Goal: Task Accomplishment & Management: Manage account settings

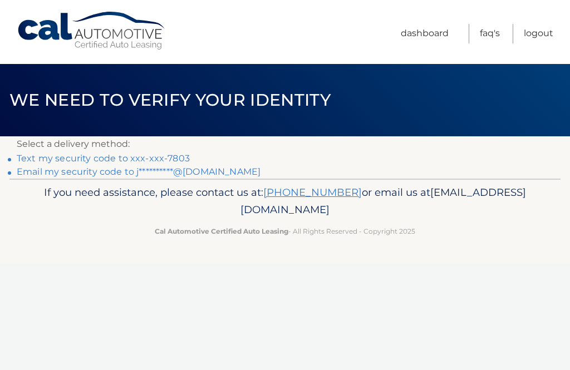
click at [152, 157] on link "Text my security code to xxx-xxx-7803" at bounding box center [103, 158] width 173 height 11
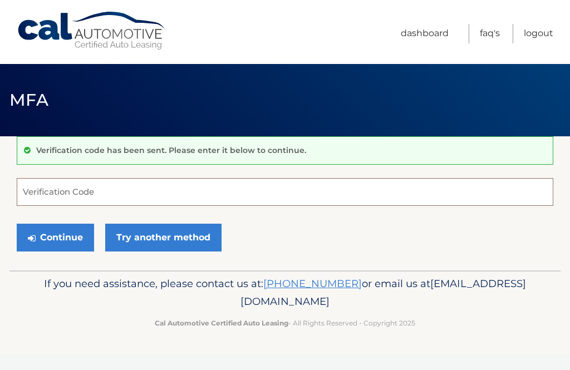
click at [71, 189] on input "Verification Code" at bounding box center [285, 192] width 537 height 28
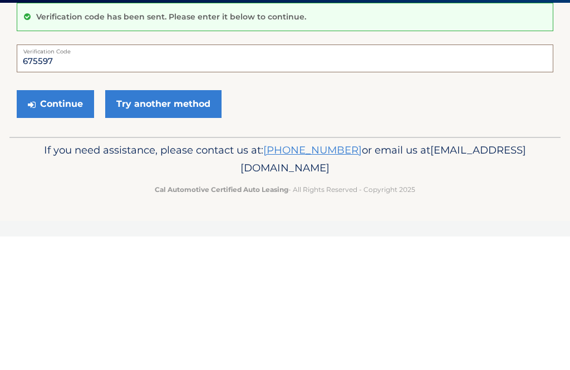
type input "675597"
click at [70, 224] on button "Continue" at bounding box center [55, 238] width 77 height 28
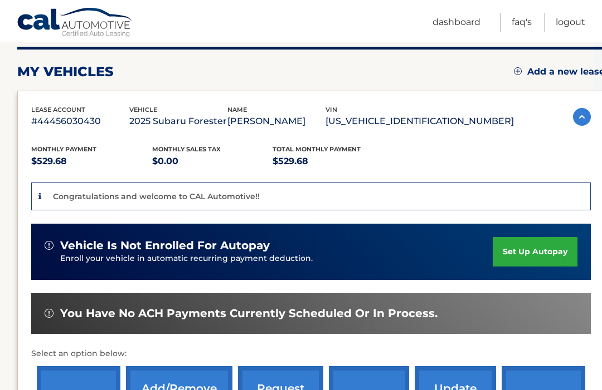
scroll to position [140, 8]
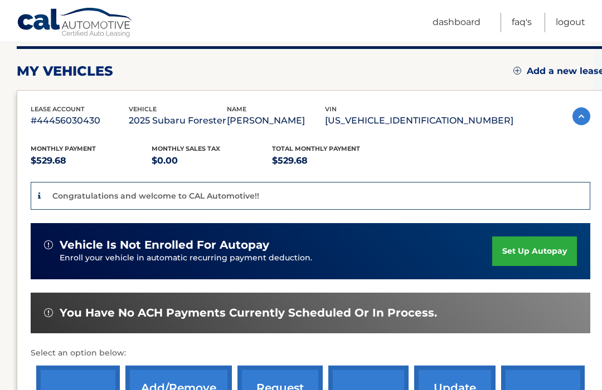
click at [519, 246] on link "set up autopay" at bounding box center [534, 252] width 85 height 30
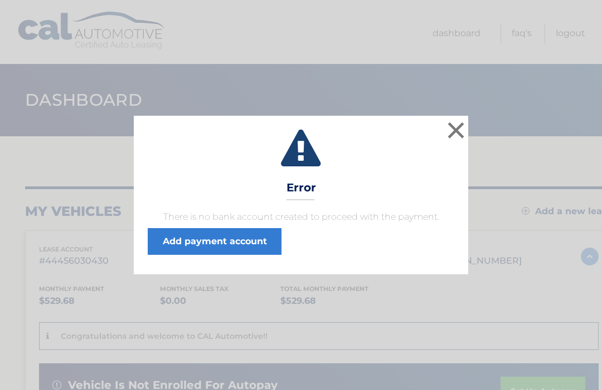
click at [208, 235] on link "Add payment account" at bounding box center [215, 241] width 134 height 27
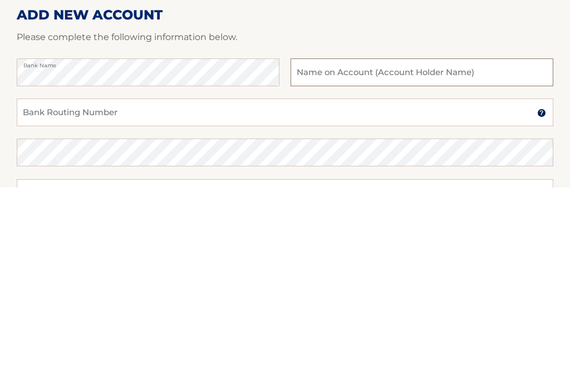
click at [322, 242] on input "text" at bounding box center [422, 256] width 263 height 28
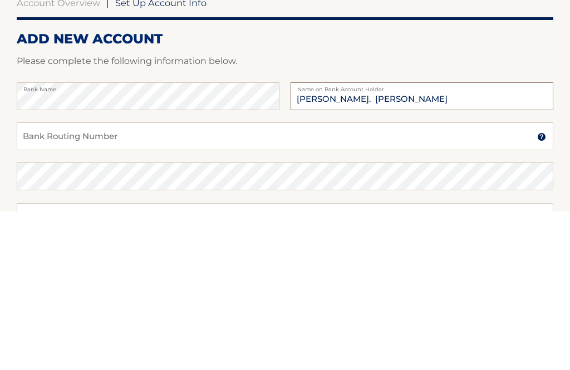
type input "John Trustey. Jane Trustey"
click at [105, 282] on input "Bank Routing Number" at bounding box center [285, 296] width 537 height 28
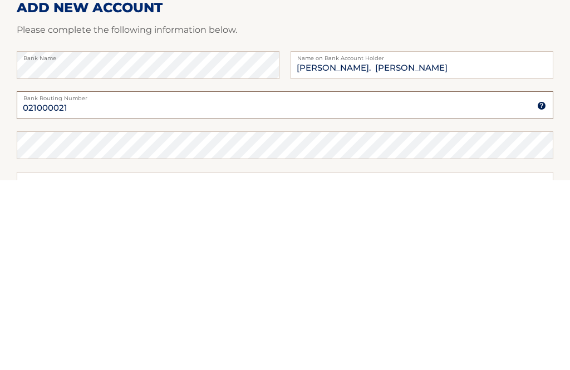
type input "021000021"
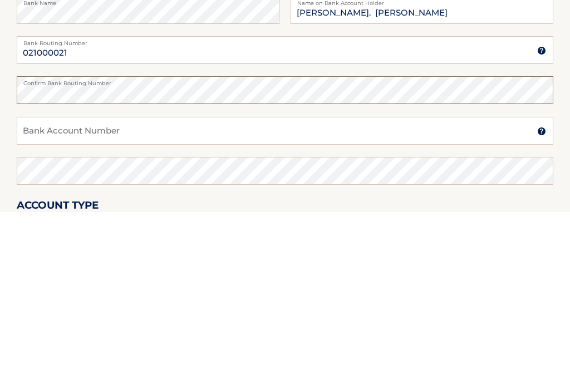
scroll to position [88, 0]
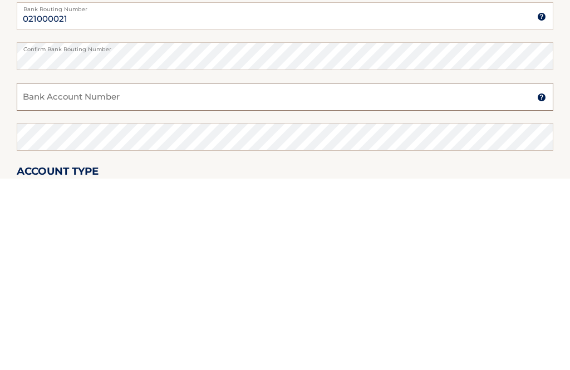
click at [198, 275] on input "Bank Account Number" at bounding box center [285, 289] width 537 height 28
type input "404204384"
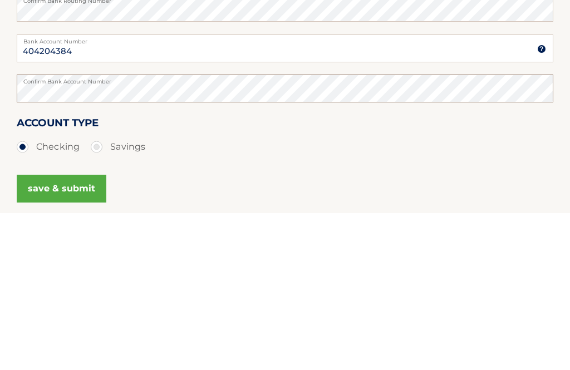
scroll to position [177, 0]
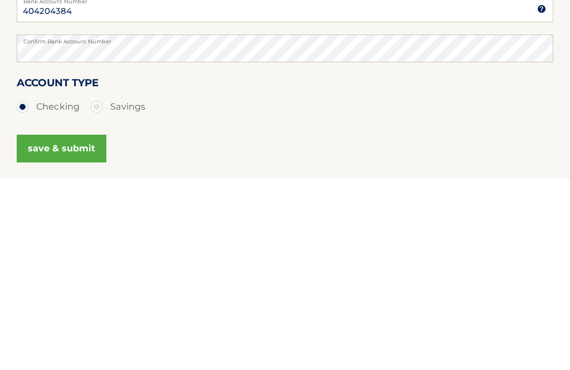
click at [71, 326] on button "save & submit" at bounding box center [62, 340] width 90 height 28
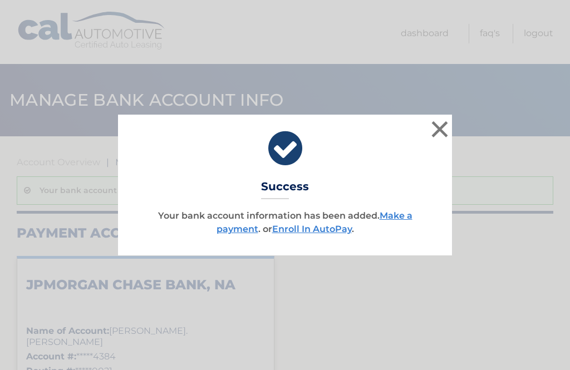
click at [308, 231] on link "Enroll In AutoPay" at bounding box center [312, 229] width 80 height 11
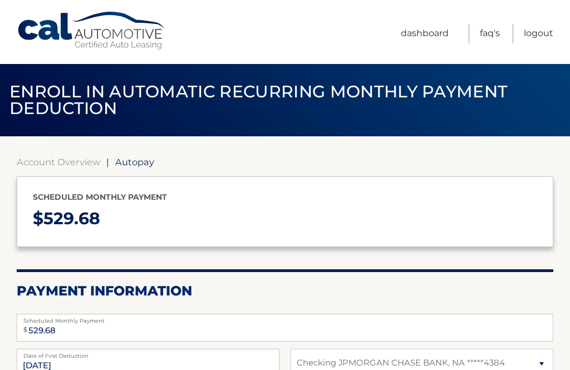
select select "MmFkMmJkMWMtNTQ2Mi00NzRlLTliMDktNDZjYmI5ODk4YTgw"
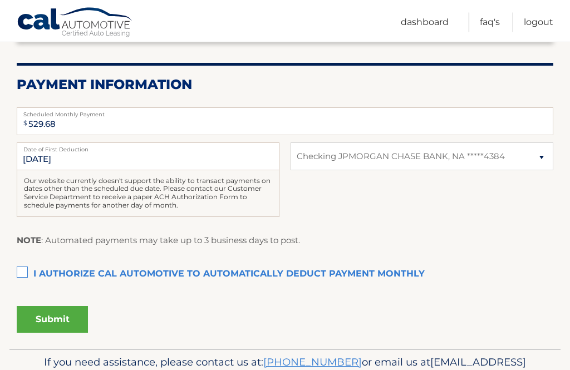
scroll to position [207, 0]
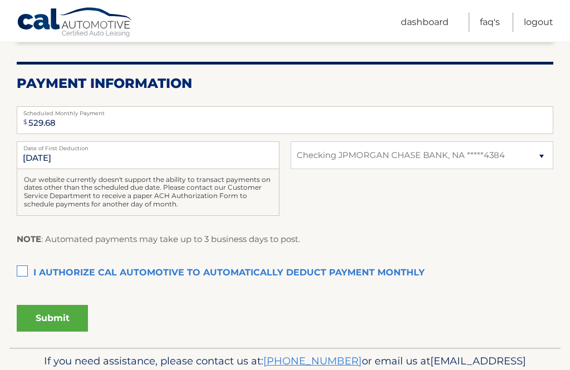
click at [27, 268] on label "I authorize cal automotive to automatically deduct payment monthly This checkbo…" at bounding box center [285, 274] width 537 height 22
click at [0, 0] on input "I authorize cal automotive to automatically deduct payment monthly This checkbo…" at bounding box center [0, 0] width 0 height 0
click at [65, 315] on button "Submit" at bounding box center [52, 318] width 71 height 27
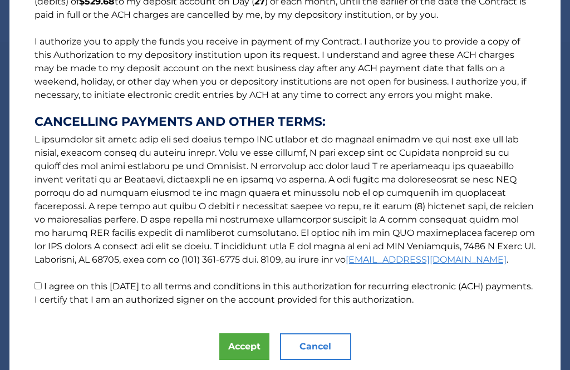
scroll to position [120, 0]
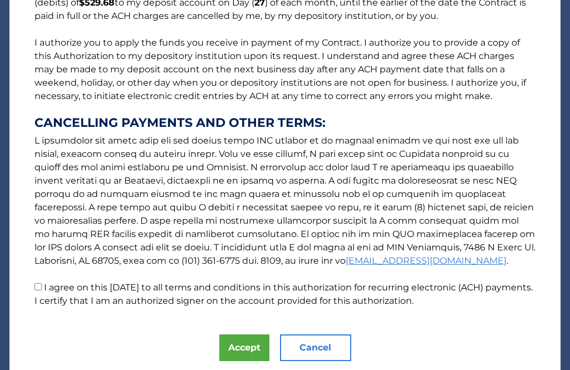
click at [246, 346] on button "Accept" at bounding box center [244, 348] width 50 height 27
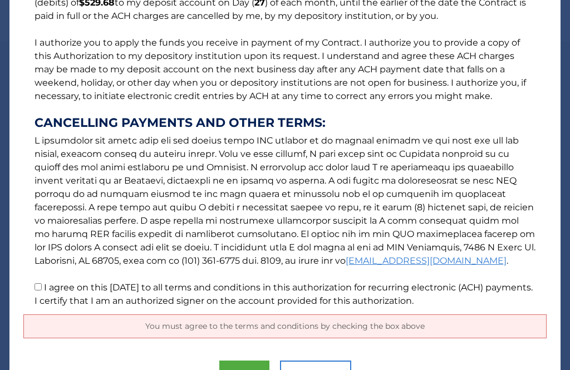
click at [41, 291] on input "I agree on this 10/13/2025 to all terms and conditions in this authorization fo…" at bounding box center [38, 287] width 7 height 7
checkbox input "true"
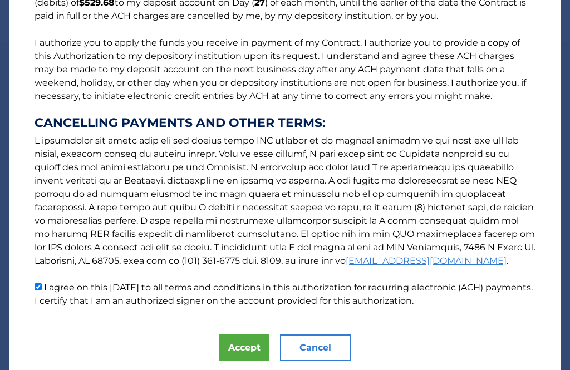
click at [243, 344] on button "Accept" at bounding box center [244, 348] width 50 height 27
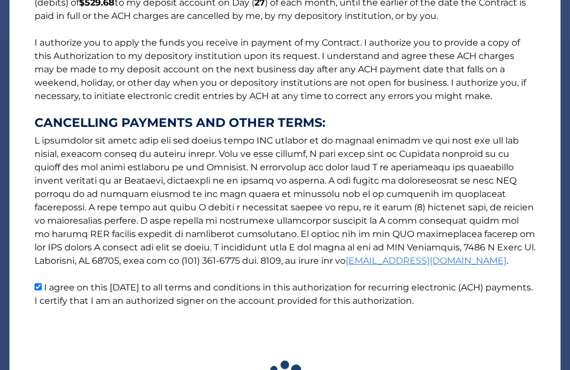
scroll to position [199, 0]
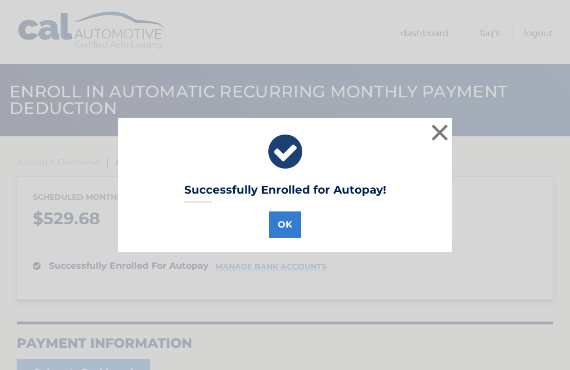
click at [286, 220] on button "OK" at bounding box center [285, 225] width 32 height 27
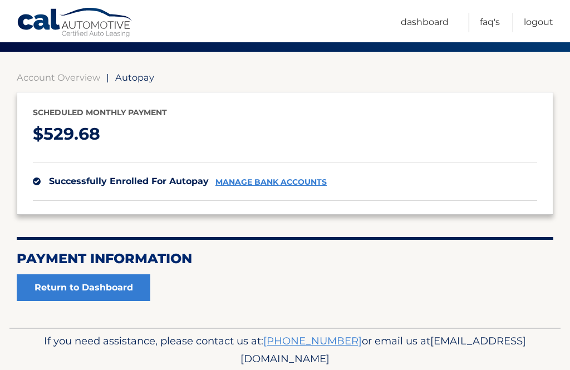
scroll to position [89, 0]
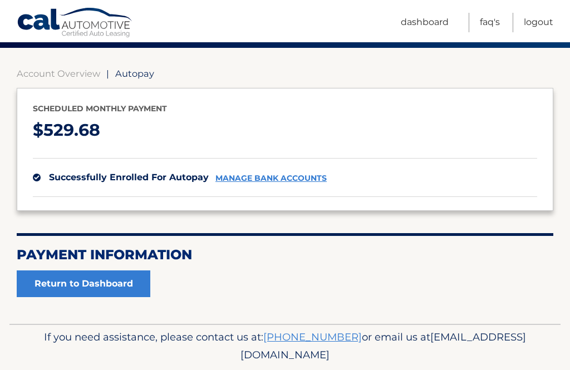
click at [423, 22] on link "Dashboard" at bounding box center [425, 22] width 48 height 19
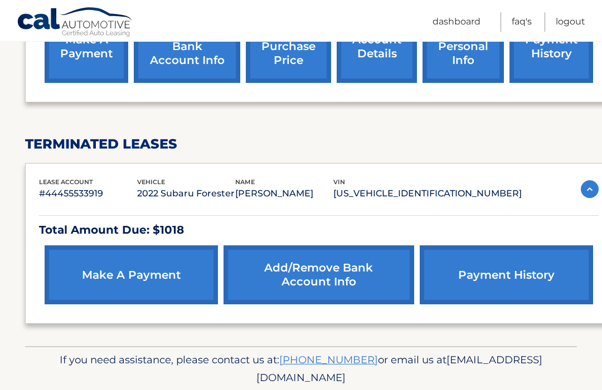
scroll to position [453, 0]
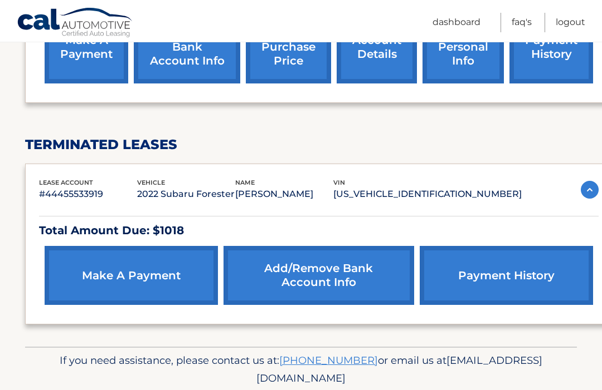
click at [147, 273] on link "make a payment" at bounding box center [131, 275] width 173 height 59
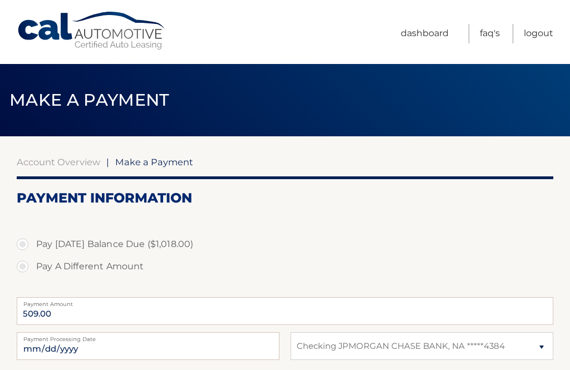
select select "NWFjNTU1NmMtYzU4MC00ZGExLTk3ZWYtZGE0ZTliZWZmODFh"
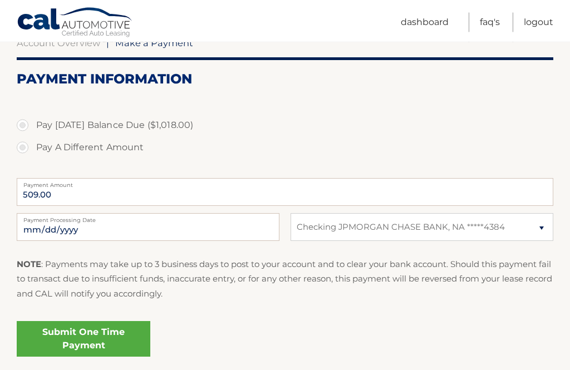
scroll to position [120, 0]
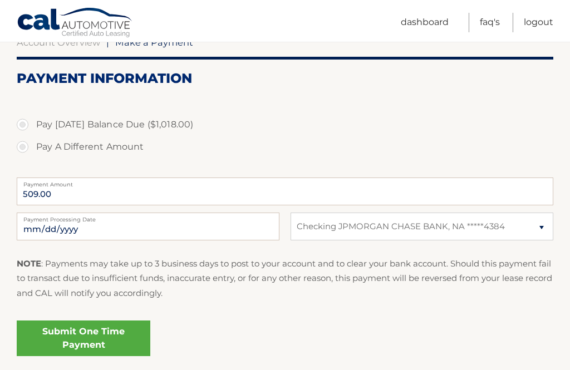
click at [102, 329] on link "Submit One Time Payment" at bounding box center [84, 339] width 134 height 36
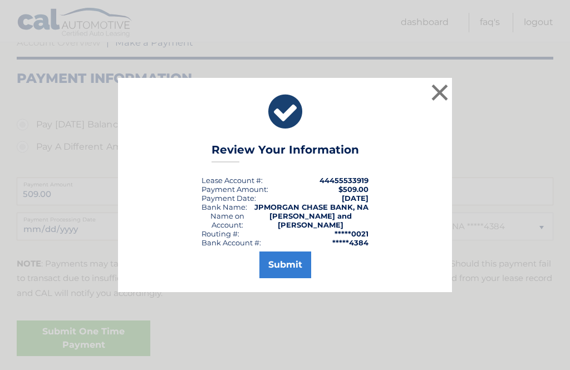
click at [284, 278] on button "Submit" at bounding box center [286, 265] width 52 height 27
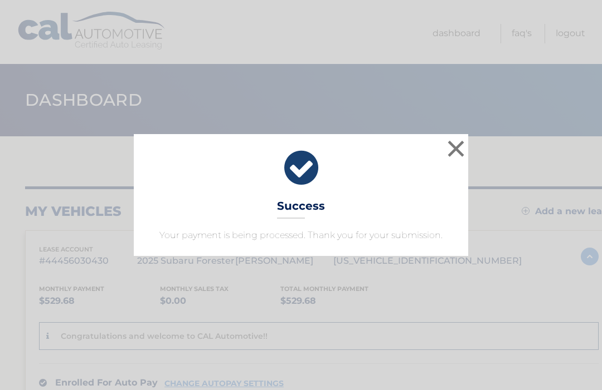
scroll to position [3, 0]
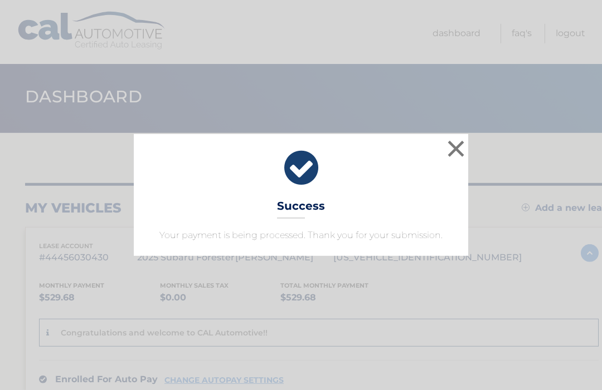
click at [456, 145] on button "×" at bounding box center [455, 149] width 22 height 22
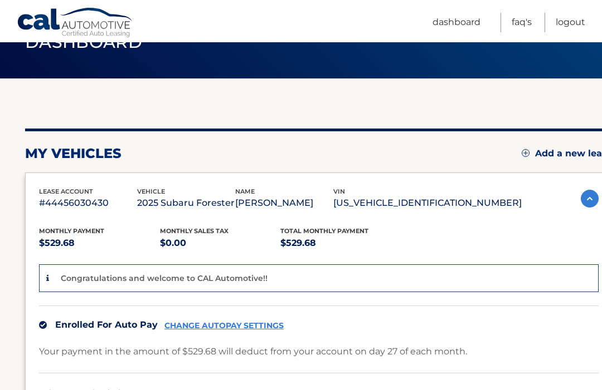
scroll to position [0, 0]
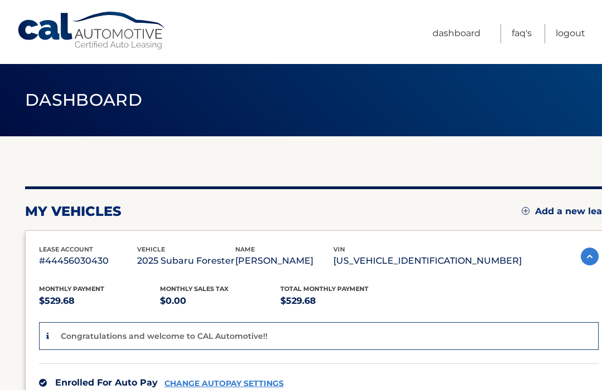
click at [565, 35] on link "Logout" at bounding box center [570, 33] width 30 height 19
